Goal: Task Accomplishment & Management: Use online tool/utility

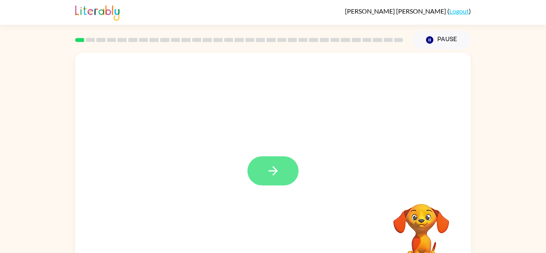
click at [280, 162] on button "button" at bounding box center [273, 170] width 51 height 29
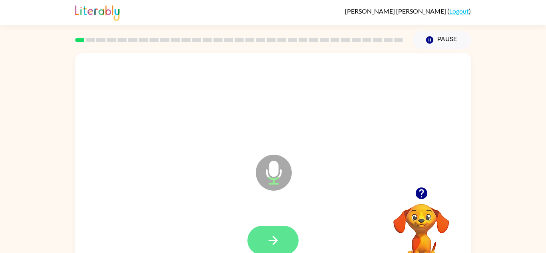
click at [284, 240] on button "button" at bounding box center [273, 240] width 51 height 29
click at [284, 237] on button "button" at bounding box center [273, 240] width 51 height 29
click at [282, 235] on button "button" at bounding box center [273, 240] width 51 height 29
click at [281, 229] on button "button" at bounding box center [273, 240] width 51 height 29
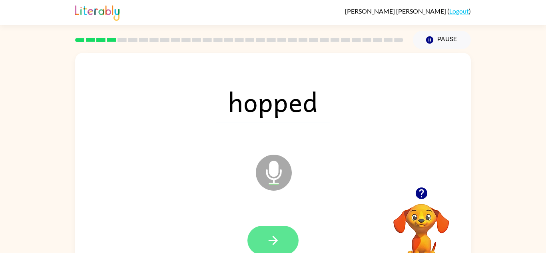
click at [259, 239] on button "button" at bounding box center [273, 240] width 51 height 29
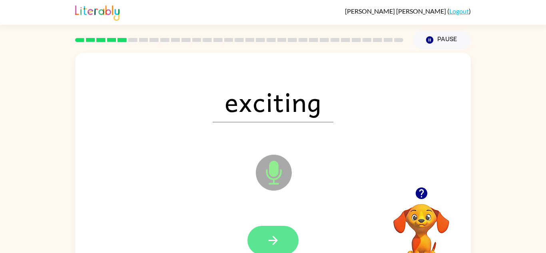
click at [277, 234] on icon "button" at bounding box center [273, 241] width 14 height 14
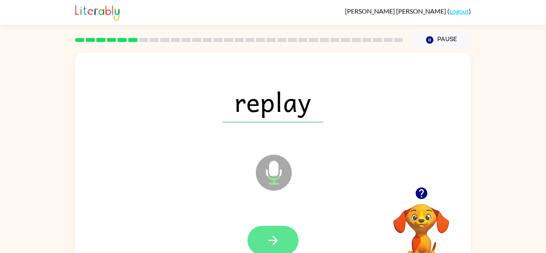
click at [280, 239] on icon "button" at bounding box center [273, 241] width 14 height 14
click at [283, 232] on button "button" at bounding box center [273, 240] width 51 height 29
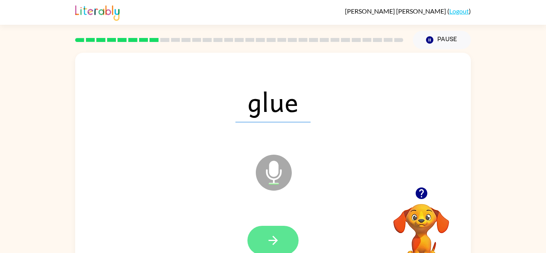
click at [275, 240] on icon "button" at bounding box center [273, 241] width 14 height 14
click at [274, 239] on icon "button" at bounding box center [273, 241] width 14 height 14
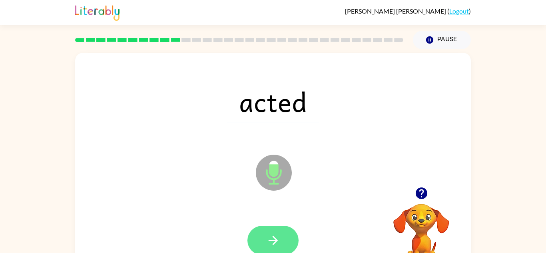
click at [280, 230] on button "button" at bounding box center [273, 240] width 51 height 29
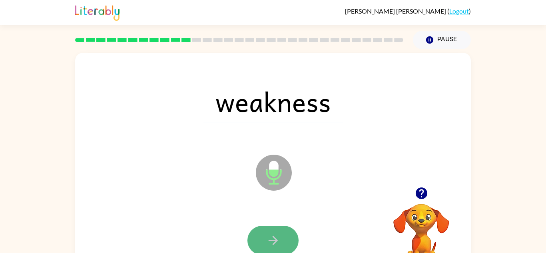
click at [281, 236] on button "button" at bounding box center [273, 240] width 51 height 29
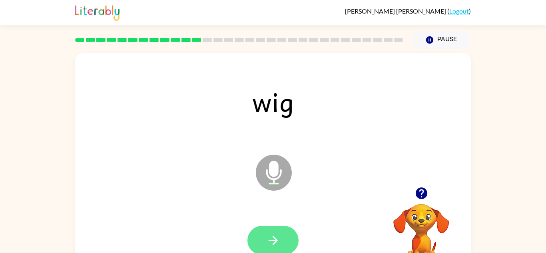
click at [276, 242] on icon "button" at bounding box center [272, 240] width 9 height 9
click at [274, 234] on icon "button" at bounding box center [273, 241] width 14 height 14
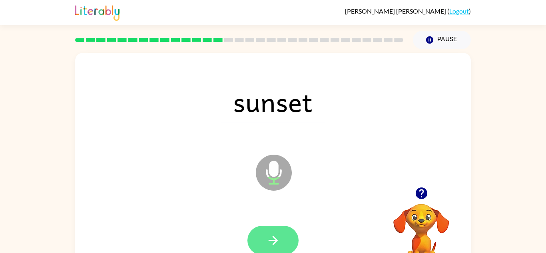
click at [286, 234] on button "button" at bounding box center [273, 240] width 51 height 29
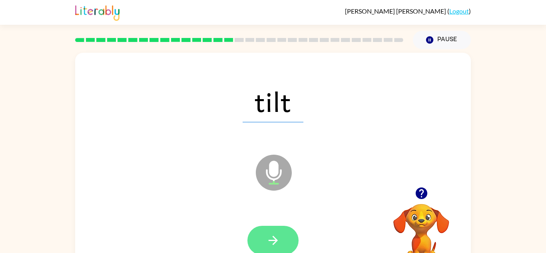
click at [282, 242] on button "button" at bounding box center [273, 240] width 51 height 29
click at [278, 240] on icon "button" at bounding box center [273, 241] width 14 height 14
click at [275, 238] on icon "button" at bounding box center [273, 241] width 14 height 14
click at [278, 234] on icon "button" at bounding box center [273, 241] width 14 height 14
click at [282, 238] on button "button" at bounding box center [273, 240] width 51 height 29
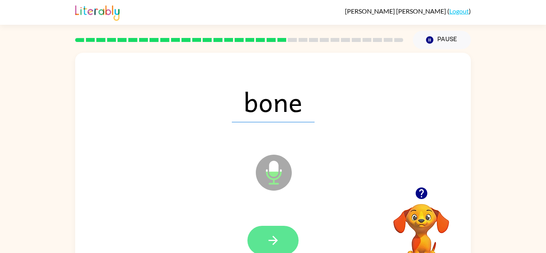
click at [276, 237] on icon "button" at bounding box center [273, 241] width 14 height 14
click at [264, 235] on button "button" at bounding box center [273, 240] width 51 height 29
click at [278, 232] on button "button" at bounding box center [273, 240] width 51 height 29
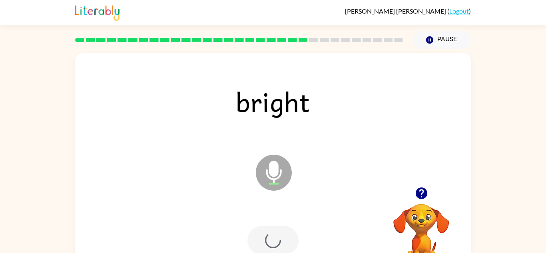
click at [275, 241] on div at bounding box center [273, 240] width 51 height 29
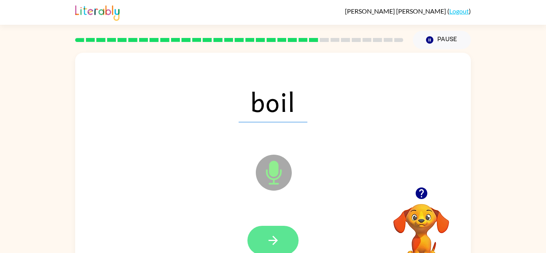
click at [274, 235] on icon "button" at bounding box center [273, 241] width 14 height 14
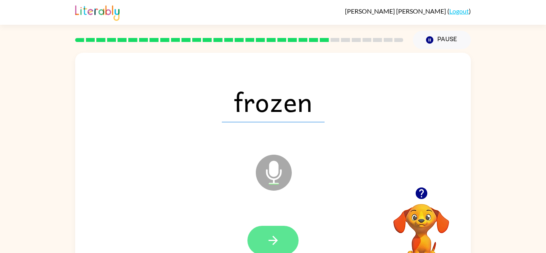
click at [283, 236] on button "button" at bounding box center [273, 240] width 51 height 29
click at [276, 238] on icon "button" at bounding box center [273, 241] width 14 height 14
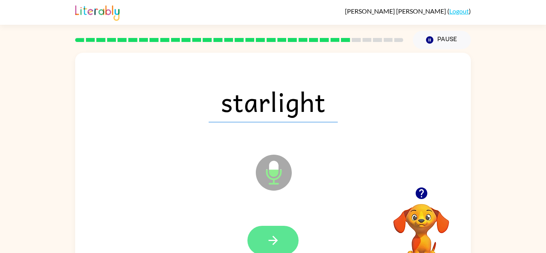
click at [283, 247] on button "button" at bounding box center [273, 240] width 51 height 29
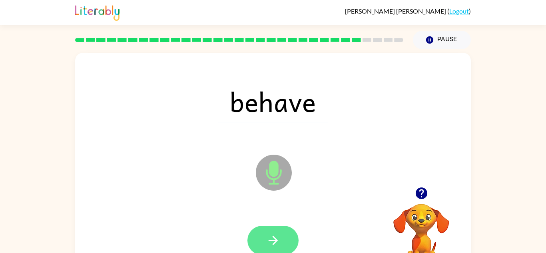
click at [282, 242] on button "button" at bounding box center [273, 240] width 51 height 29
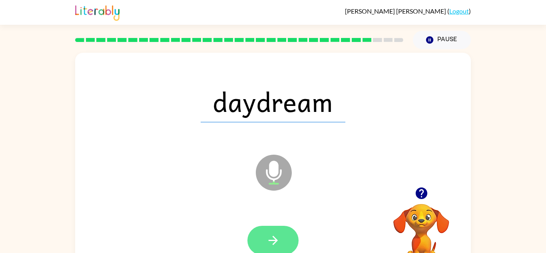
click at [282, 236] on button "button" at bounding box center [273, 240] width 51 height 29
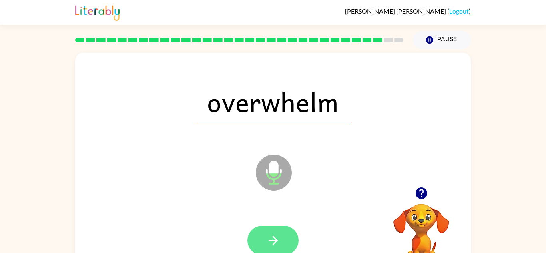
click at [278, 237] on icon "button" at bounding box center [273, 241] width 14 height 14
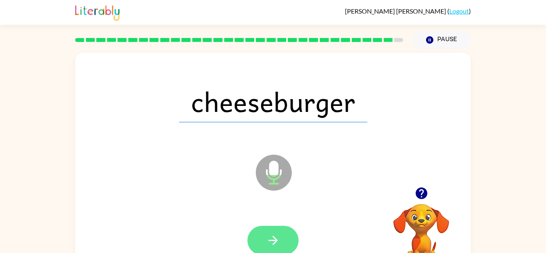
click at [281, 246] on button "button" at bounding box center [273, 240] width 51 height 29
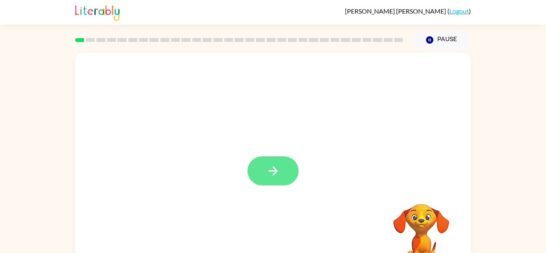
click at [266, 182] on button "button" at bounding box center [273, 170] width 51 height 29
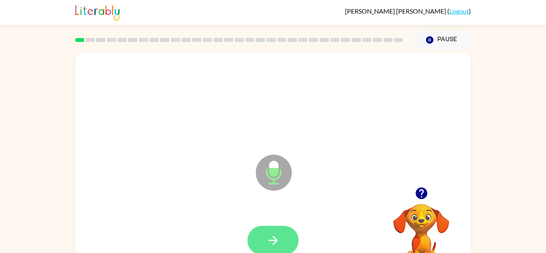
click at [267, 242] on icon "button" at bounding box center [273, 241] width 14 height 14
click at [262, 237] on button "button" at bounding box center [273, 240] width 51 height 29
click at [276, 229] on button "button" at bounding box center [273, 240] width 51 height 29
click at [272, 234] on icon "button" at bounding box center [273, 241] width 14 height 14
click at [285, 246] on button "button" at bounding box center [273, 240] width 51 height 29
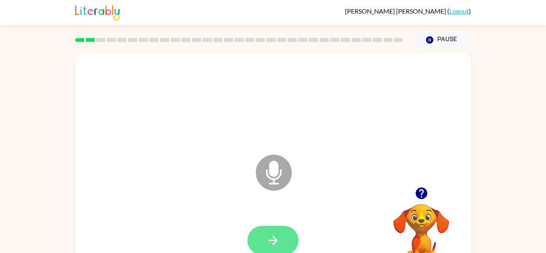
click at [293, 242] on button "button" at bounding box center [273, 240] width 51 height 29
click at [275, 252] on button "button" at bounding box center [273, 240] width 51 height 29
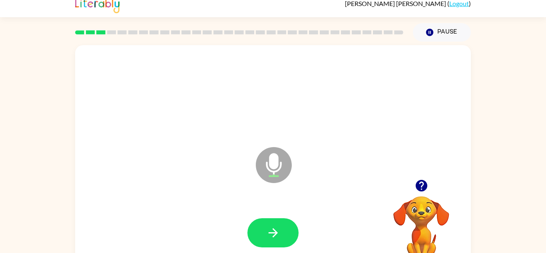
scroll to position [28, 0]
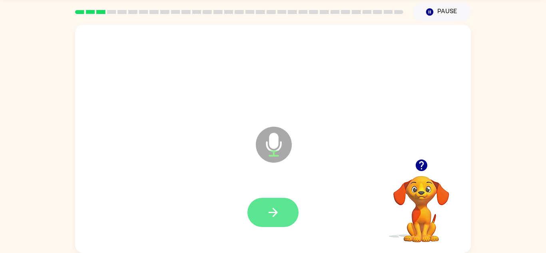
click at [278, 224] on button "button" at bounding box center [273, 212] width 51 height 29
click at [284, 217] on button "button" at bounding box center [273, 212] width 51 height 29
click at [289, 205] on button "button" at bounding box center [273, 212] width 51 height 29
click at [280, 214] on icon "button" at bounding box center [273, 213] width 14 height 14
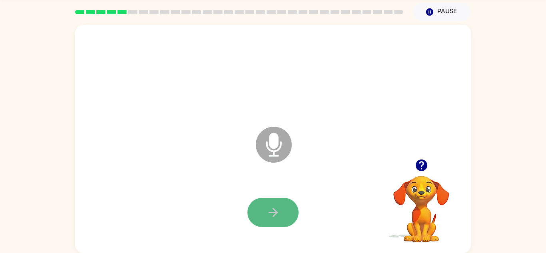
click at [272, 217] on icon "button" at bounding box center [273, 213] width 14 height 14
click at [270, 200] on button "button" at bounding box center [273, 212] width 51 height 29
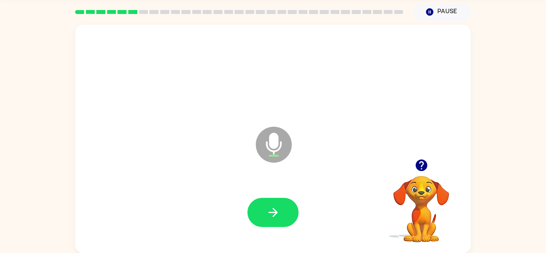
scroll to position [28, 0]
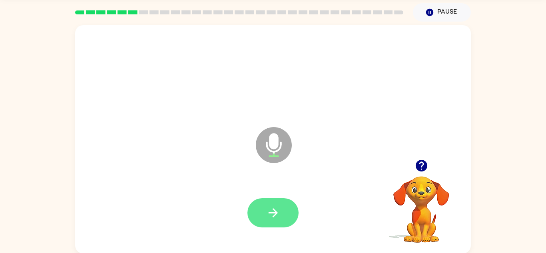
click at [281, 221] on button "button" at bounding box center [273, 212] width 51 height 29
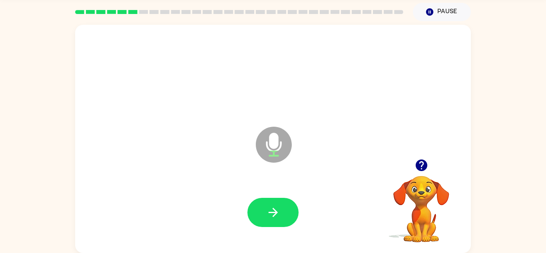
scroll to position [27, 0]
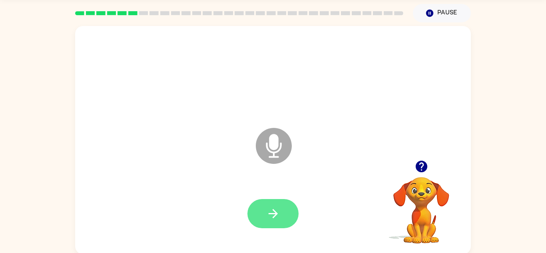
click at [282, 208] on button "button" at bounding box center [273, 213] width 51 height 29
click at [276, 219] on icon "button" at bounding box center [273, 214] width 14 height 14
click at [271, 200] on button "button" at bounding box center [273, 213] width 51 height 29
click at [288, 224] on button "button" at bounding box center [273, 213] width 51 height 29
click at [265, 214] on button "button" at bounding box center [273, 213] width 51 height 29
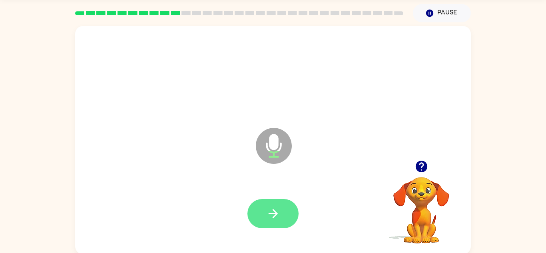
click at [270, 213] on icon "button" at bounding box center [272, 213] width 9 height 9
click at [284, 219] on button "button" at bounding box center [273, 213] width 51 height 29
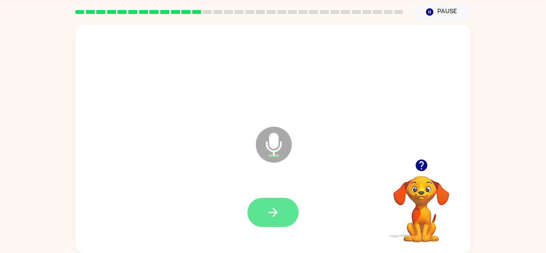
click at [276, 201] on button "button" at bounding box center [273, 212] width 51 height 29
click at [278, 204] on button "button" at bounding box center [273, 212] width 51 height 29
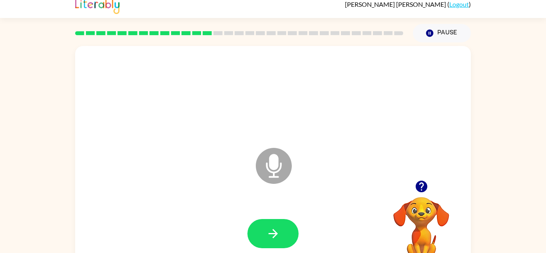
scroll to position [0, 0]
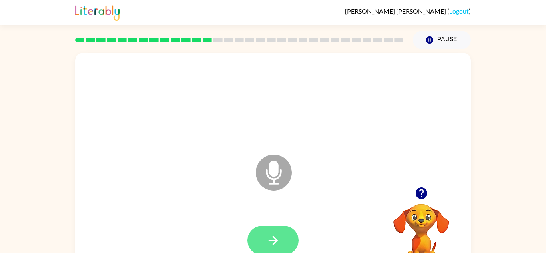
click at [271, 235] on icon "button" at bounding box center [273, 241] width 14 height 14
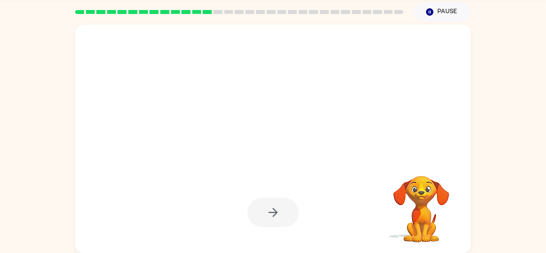
scroll to position [27, 0]
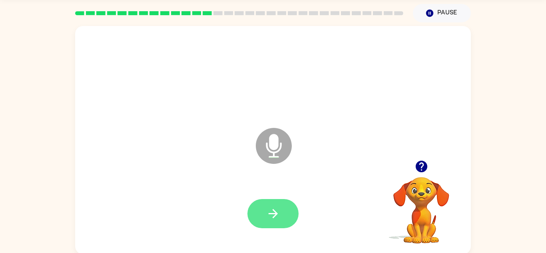
click at [286, 211] on button "button" at bounding box center [273, 213] width 51 height 29
click at [273, 210] on icon "button" at bounding box center [272, 213] width 9 height 9
click at [272, 217] on icon "button" at bounding box center [273, 214] width 14 height 14
click at [273, 212] on icon "button" at bounding box center [273, 214] width 14 height 14
click at [265, 215] on button "button" at bounding box center [273, 213] width 51 height 29
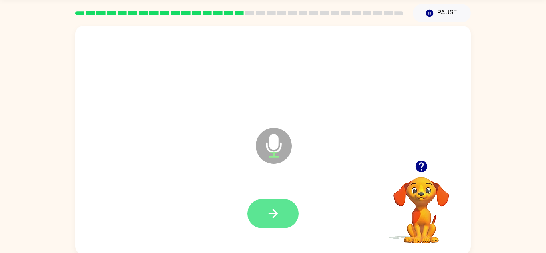
click at [291, 214] on button "button" at bounding box center [273, 213] width 51 height 29
click at [280, 216] on icon "button" at bounding box center [273, 214] width 14 height 14
click at [280, 209] on icon "button" at bounding box center [273, 214] width 14 height 14
click at [272, 209] on icon "button" at bounding box center [273, 214] width 14 height 14
click at [276, 215] on icon "button" at bounding box center [272, 213] width 9 height 9
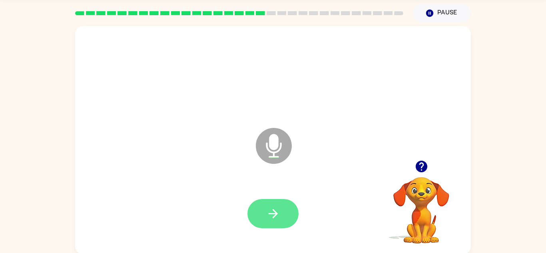
click at [279, 207] on icon "button" at bounding box center [273, 214] width 14 height 14
click at [274, 204] on button "button" at bounding box center [273, 213] width 51 height 29
click at [274, 207] on icon "button" at bounding box center [273, 214] width 14 height 14
click at [271, 210] on icon "button" at bounding box center [273, 214] width 14 height 14
click at [277, 205] on button "button" at bounding box center [273, 213] width 51 height 29
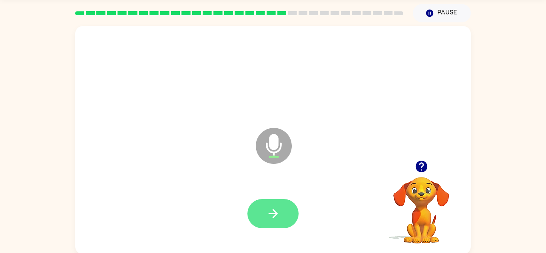
click at [273, 216] on icon "button" at bounding box center [273, 214] width 14 height 14
click at [275, 209] on icon "button" at bounding box center [273, 214] width 14 height 14
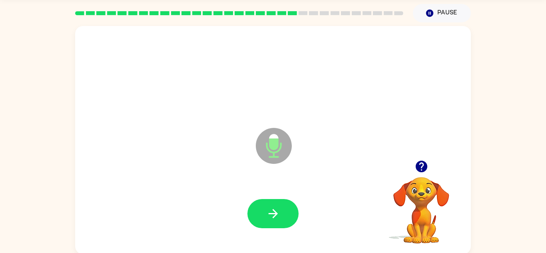
scroll to position [28, 0]
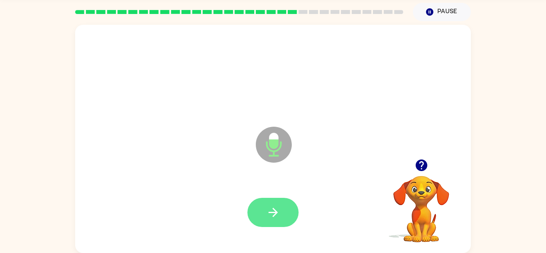
click at [281, 217] on button "button" at bounding box center [273, 212] width 51 height 29
click at [276, 211] on icon "button" at bounding box center [272, 212] width 9 height 9
click at [271, 213] on icon "button" at bounding box center [273, 213] width 14 height 14
click at [273, 209] on icon "button" at bounding box center [273, 213] width 14 height 14
click at [268, 201] on button "button" at bounding box center [273, 212] width 51 height 29
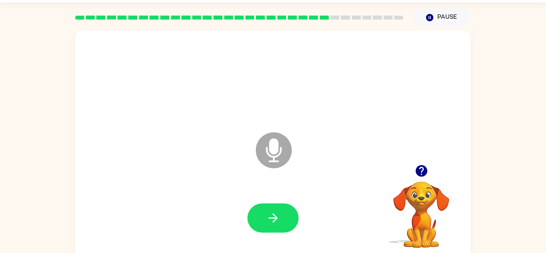
scroll to position [20, 0]
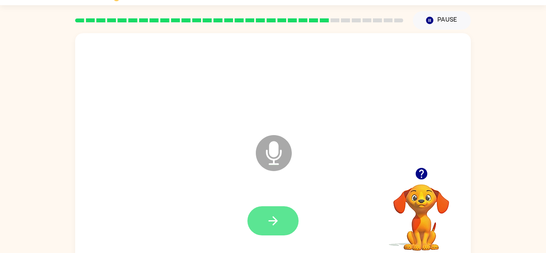
click at [284, 209] on button "button" at bounding box center [273, 220] width 51 height 29
click at [276, 230] on button "button" at bounding box center [273, 220] width 51 height 29
click at [272, 222] on icon "button" at bounding box center [273, 221] width 14 height 14
click at [266, 220] on icon "button" at bounding box center [273, 221] width 14 height 14
click at [269, 217] on icon "button" at bounding box center [273, 221] width 14 height 14
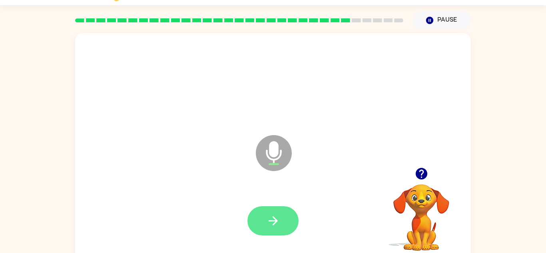
click at [264, 212] on button "button" at bounding box center [273, 220] width 51 height 29
click at [273, 210] on button "button" at bounding box center [273, 220] width 51 height 29
click at [266, 206] on button "button" at bounding box center [273, 220] width 51 height 29
click at [269, 226] on icon "button" at bounding box center [273, 221] width 14 height 14
click at [278, 227] on icon "button" at bounding box center [273, 221] width 14 height 14
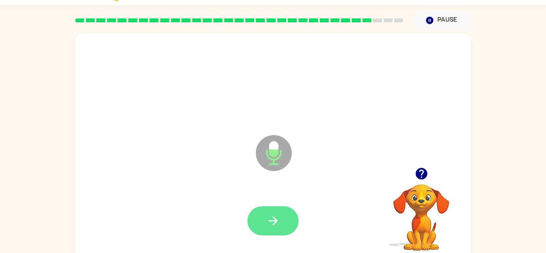
click at [280, 215] on button "button" at bounding box center [273, 220] width 51 height 29
click at [286, 222] on button "button" at bounding box center [273, 220] width 51 height 29
click at [278, 221] on icon "button" at bounding box center [272, 220] width 9 height 9
click at [268, 212] on button "button" at bounding box center [273, 220] width 51 height 29
click at [280, 218] on icon "button" at bounding box center [273, 221] width 14 height 14
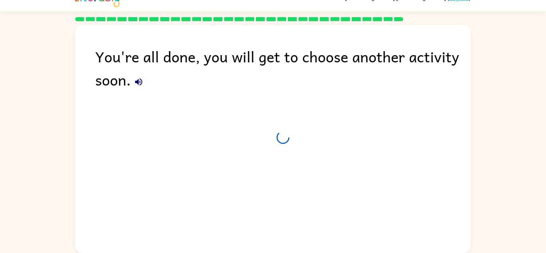
scroll to position [14, 0]
